Goal: Information Seeking & Learning: Learn about a topic

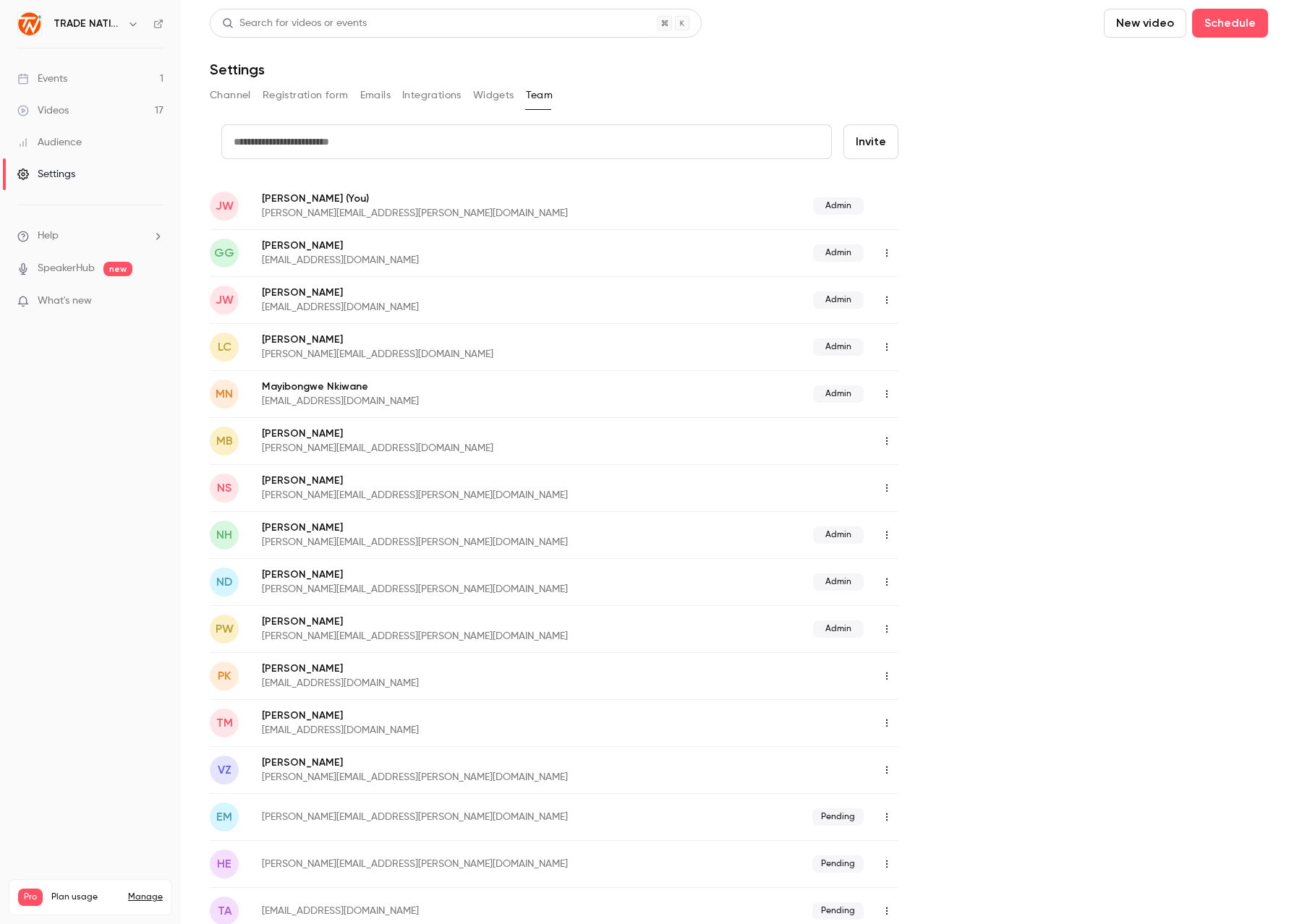
click at [72, 80] on link "Events 1" at bounding box center [90, 79] width 181 height 32
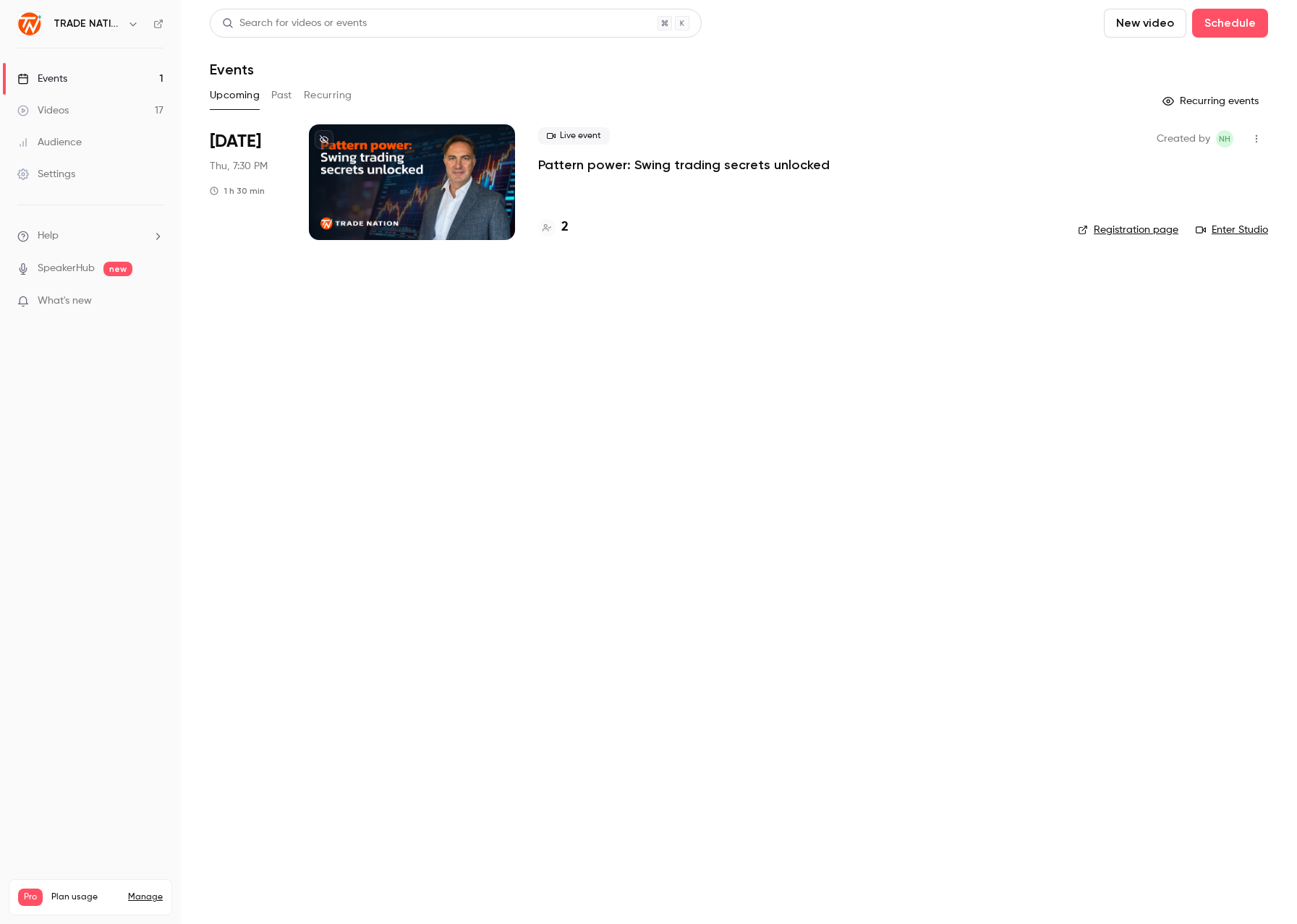
click at [577, 168] on p "Pattern power: Swing trading secrets unlocked" at bounding box center [683, 165] width 291 height 18
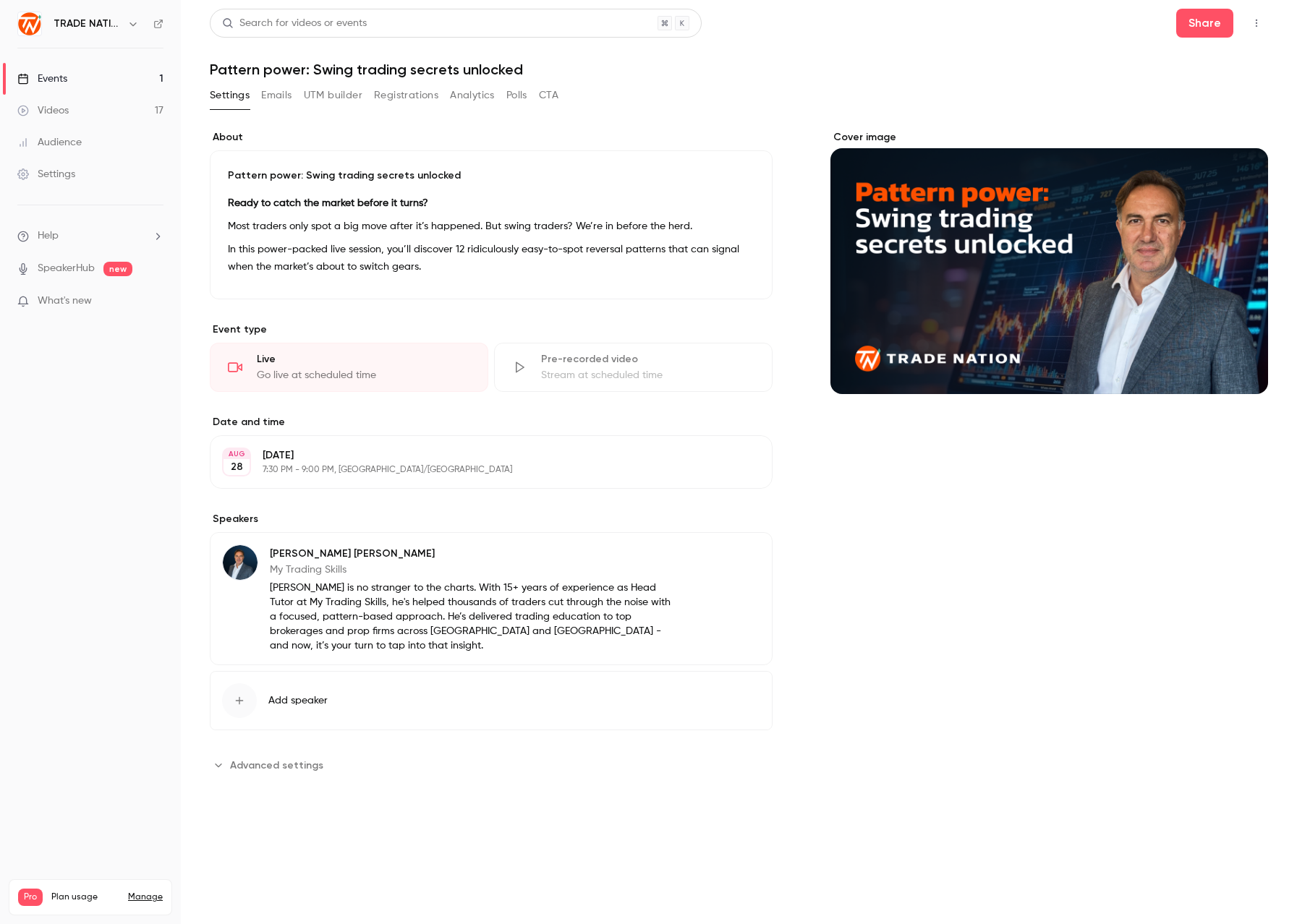
click at [404, 95] on button "Registrations" at bounding box center [406, 95] width 64 height 23
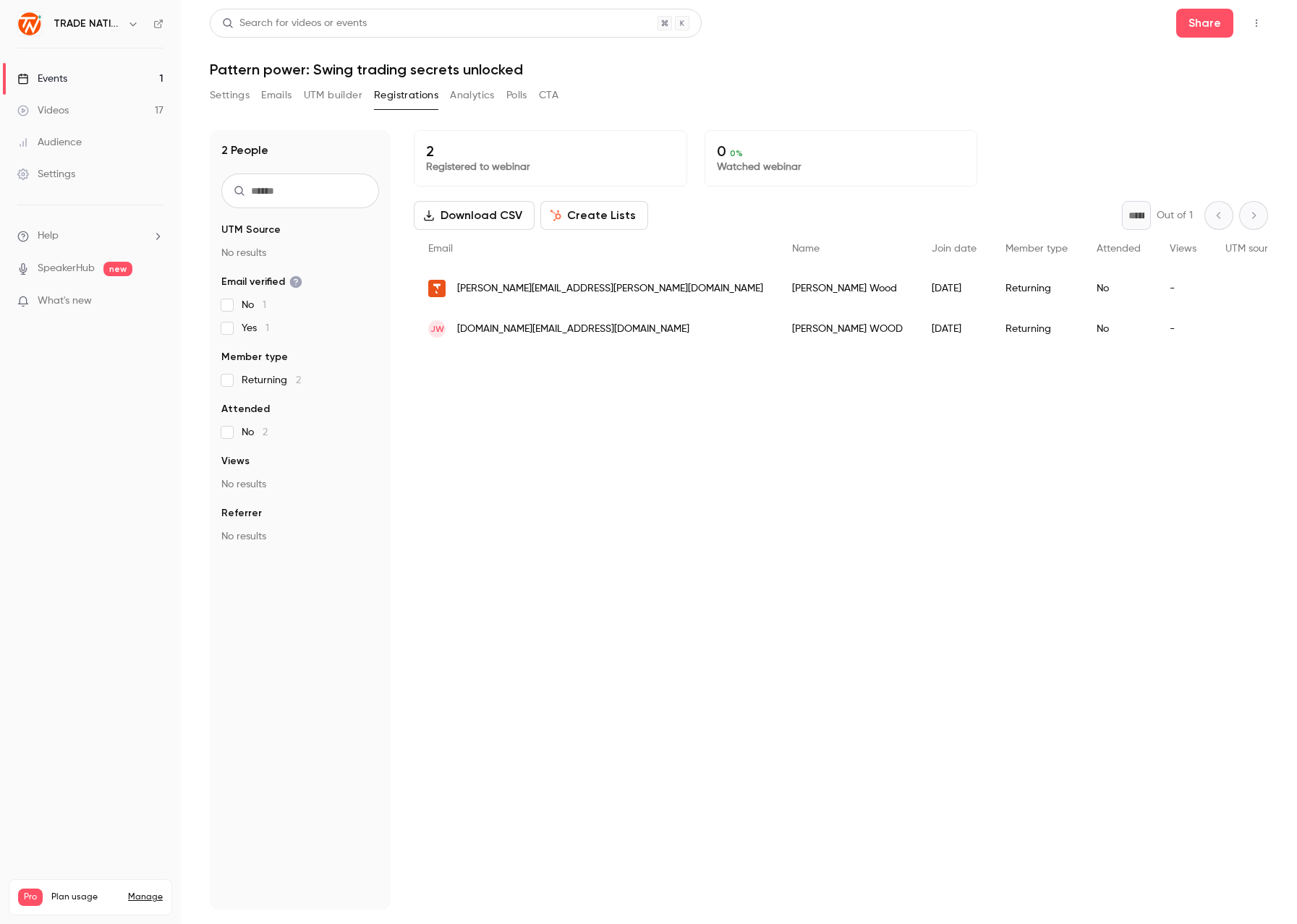
click at [937, 79] on div "Search for videos or events Share Pattern power: Swing trading secrets unlocked…" at bounding box center [738, 459] width 1058 height 901
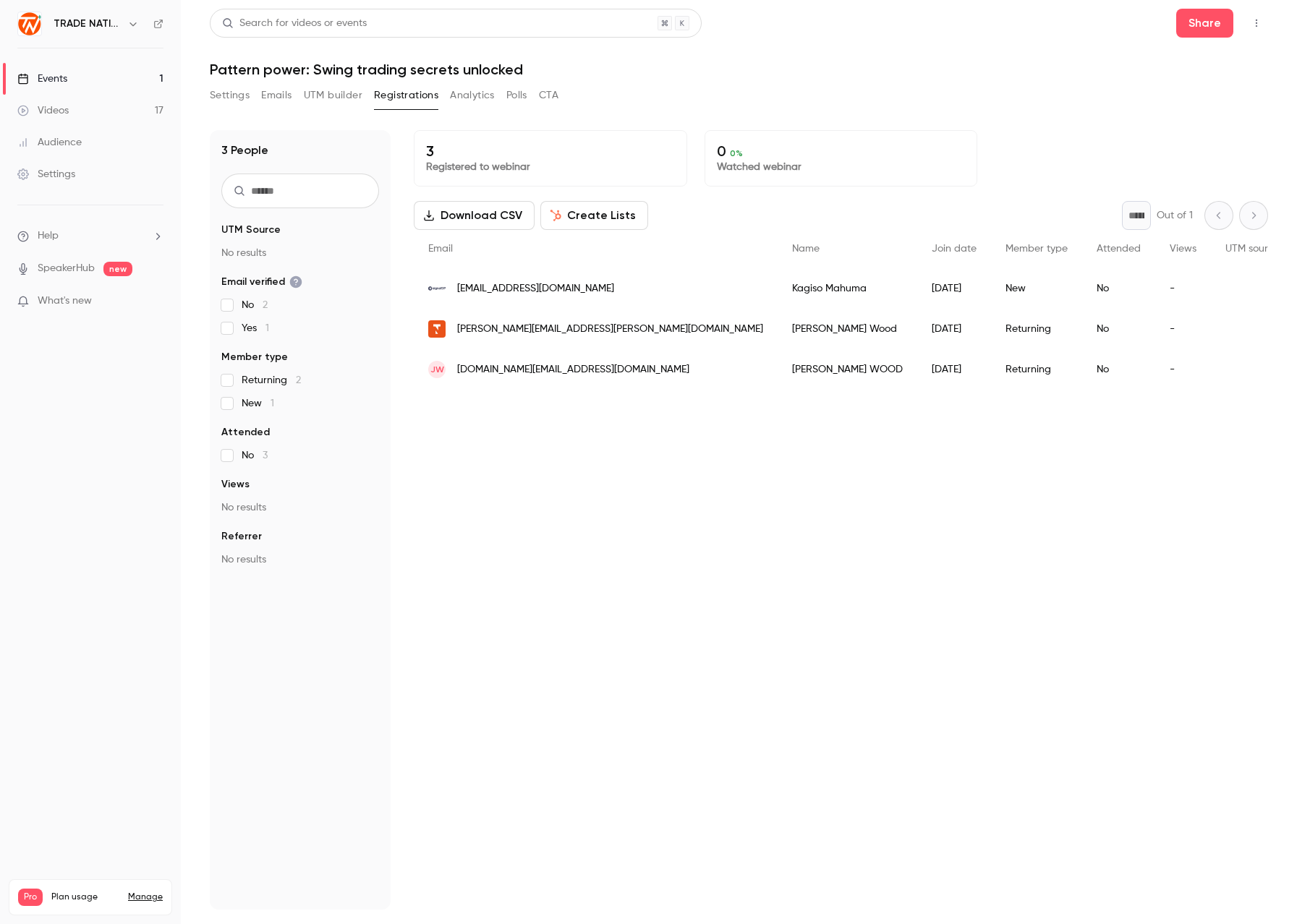
click at [836, 71] on h1 "Pattern power: Swing trading secrets unlocked" at bounding box center [738, 69] width 1058 height 18
